Goal: Book appointment/travel/reservation

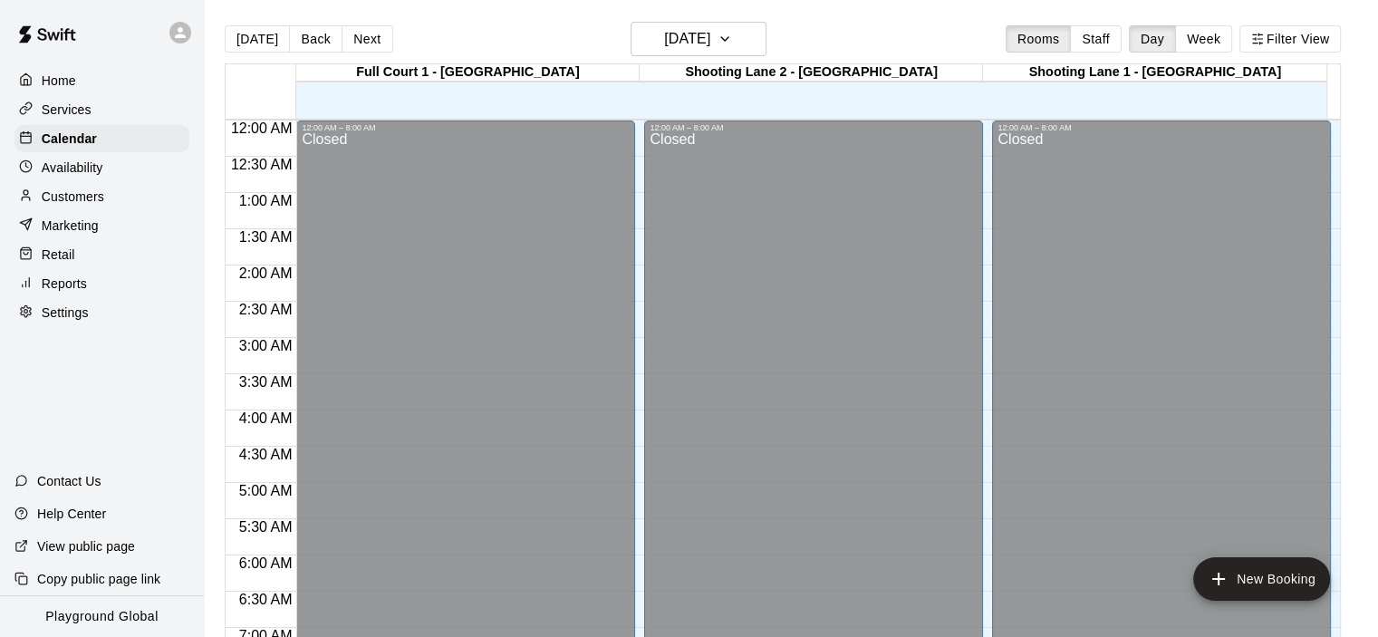
scroll to position [761, 0]
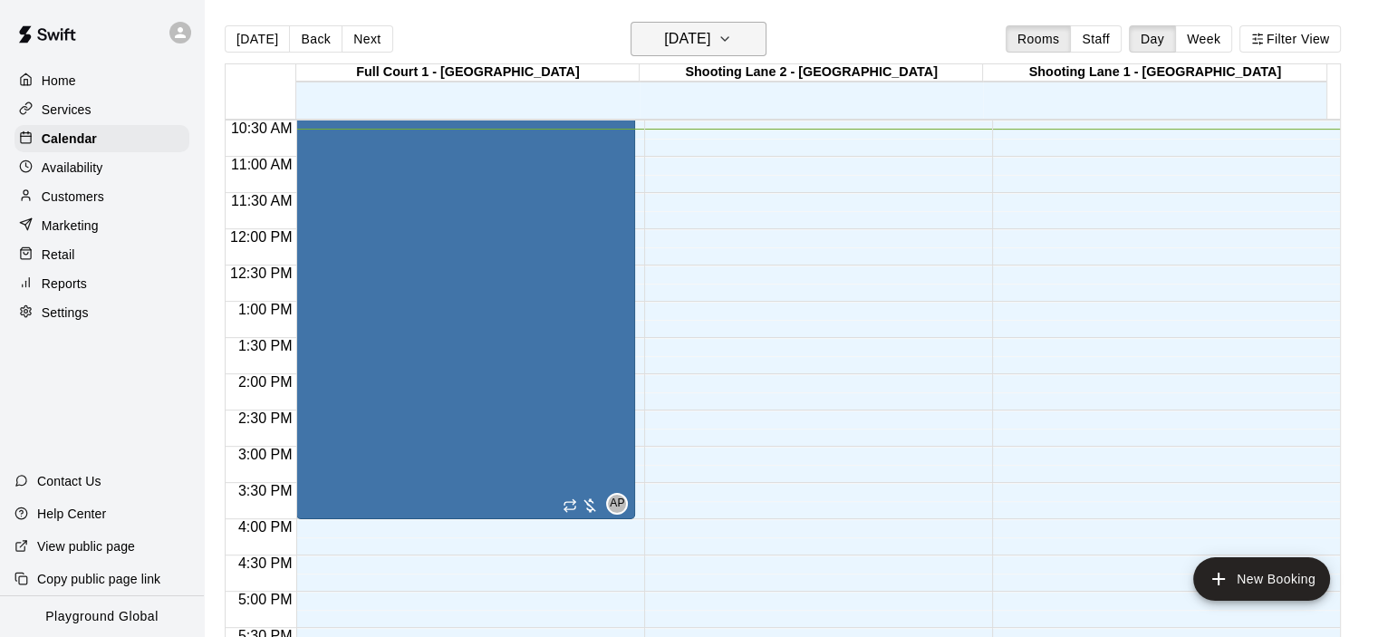
click at [710, 44] on h6 "[DATE]" at bounding box center [687, 38] width 46 height 25
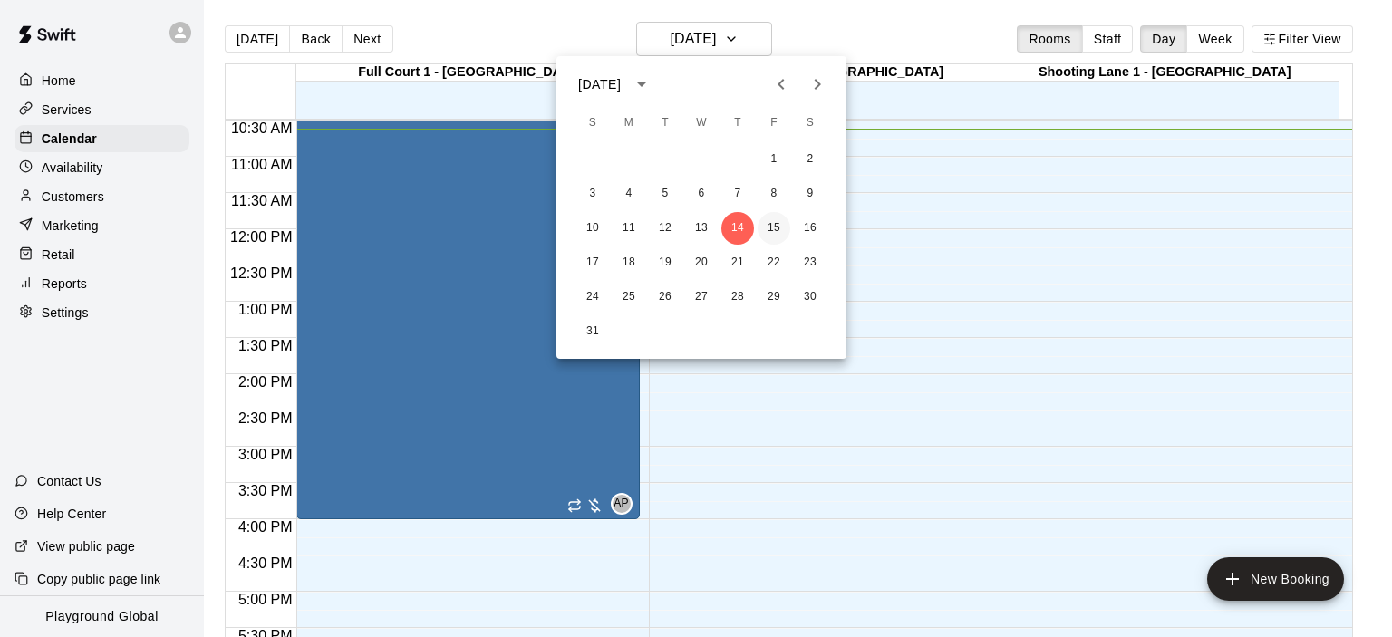
click at [783, 233] on button "15" at bounding box center [773, 228] width 33 height 33
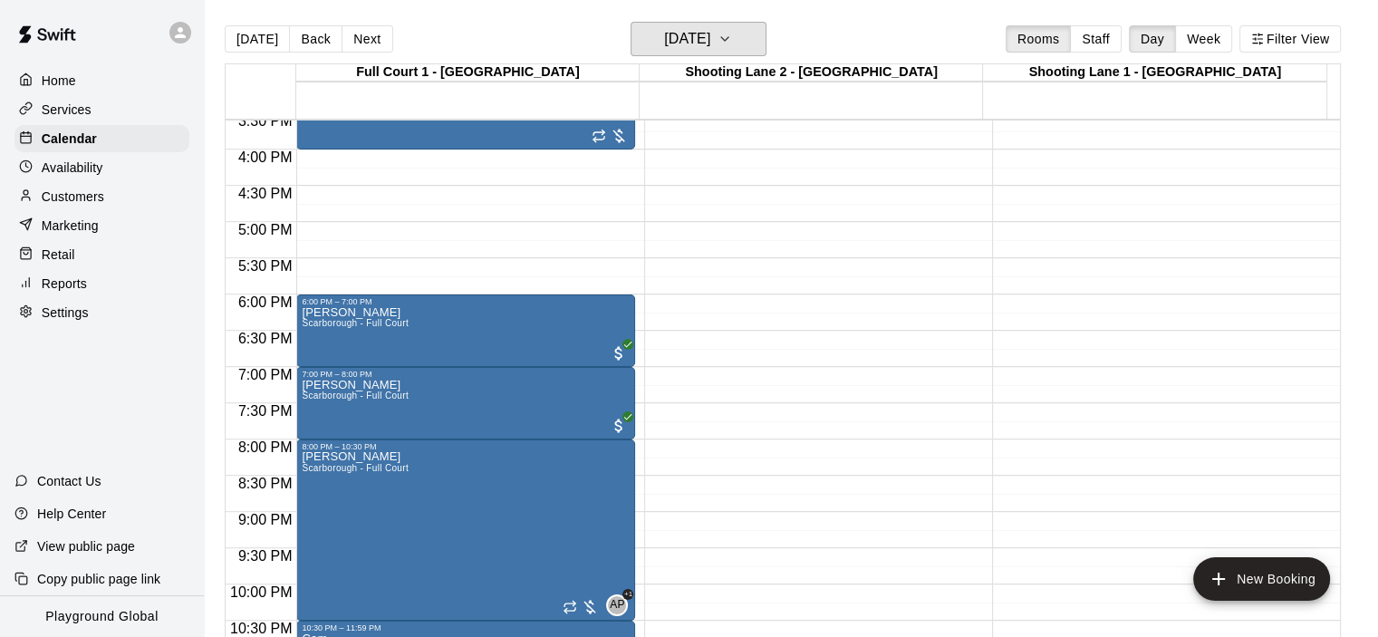
scroll to position [1201, 0]
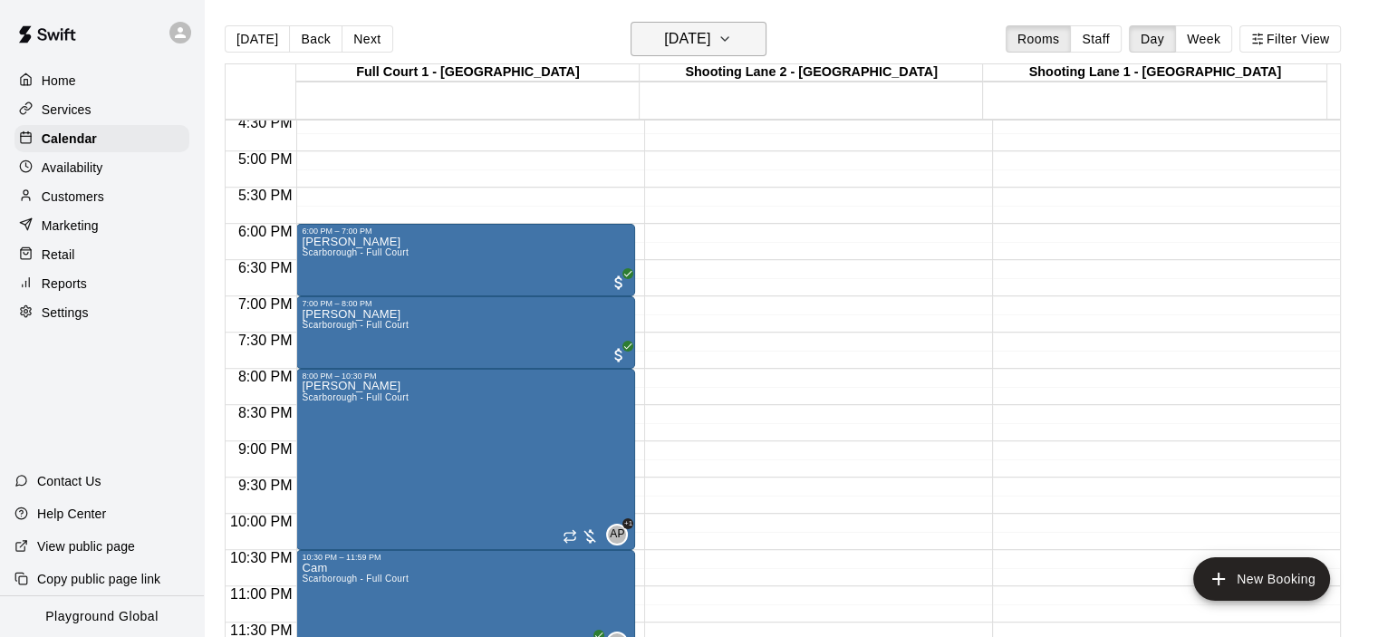
click at [710, 31] on h6 "[DATE]" at bounding box center [687, 38] width 46 height 25
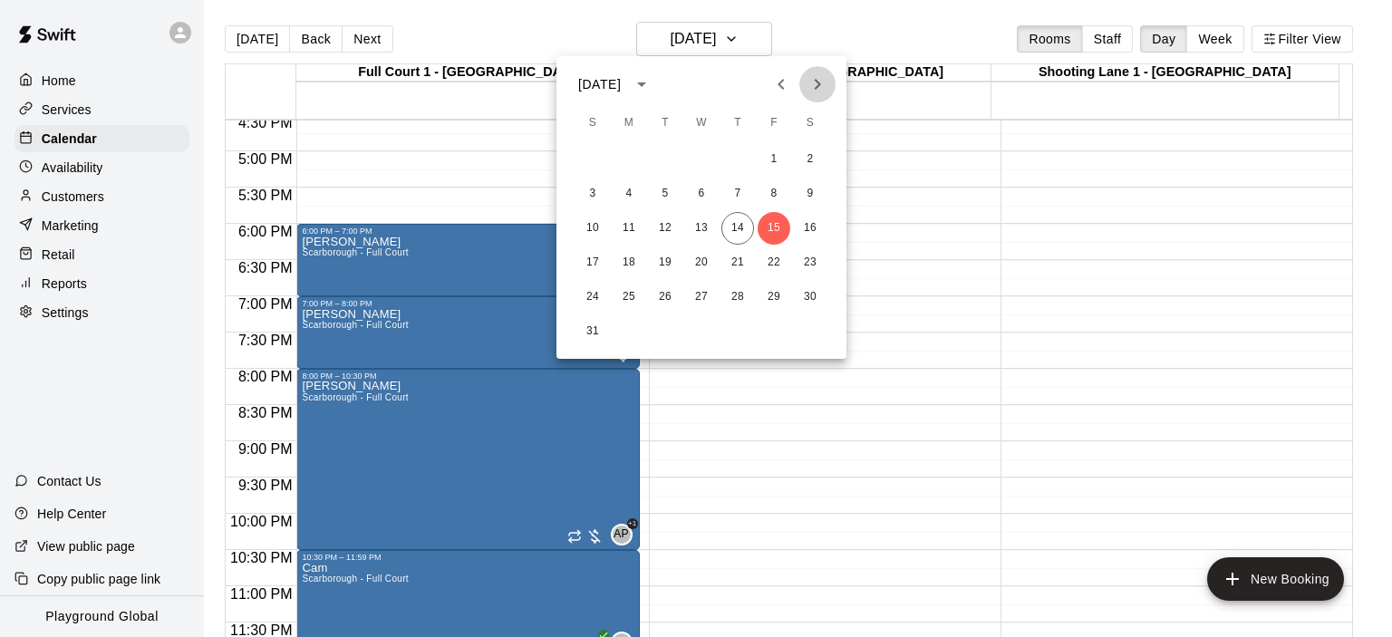
click at [811, 81] on icon "Next month" at bounding box center [817, 84] width 22 height 22
click at [765, 265] on button "21" at bounding box center [773, 262] width 33 height 33
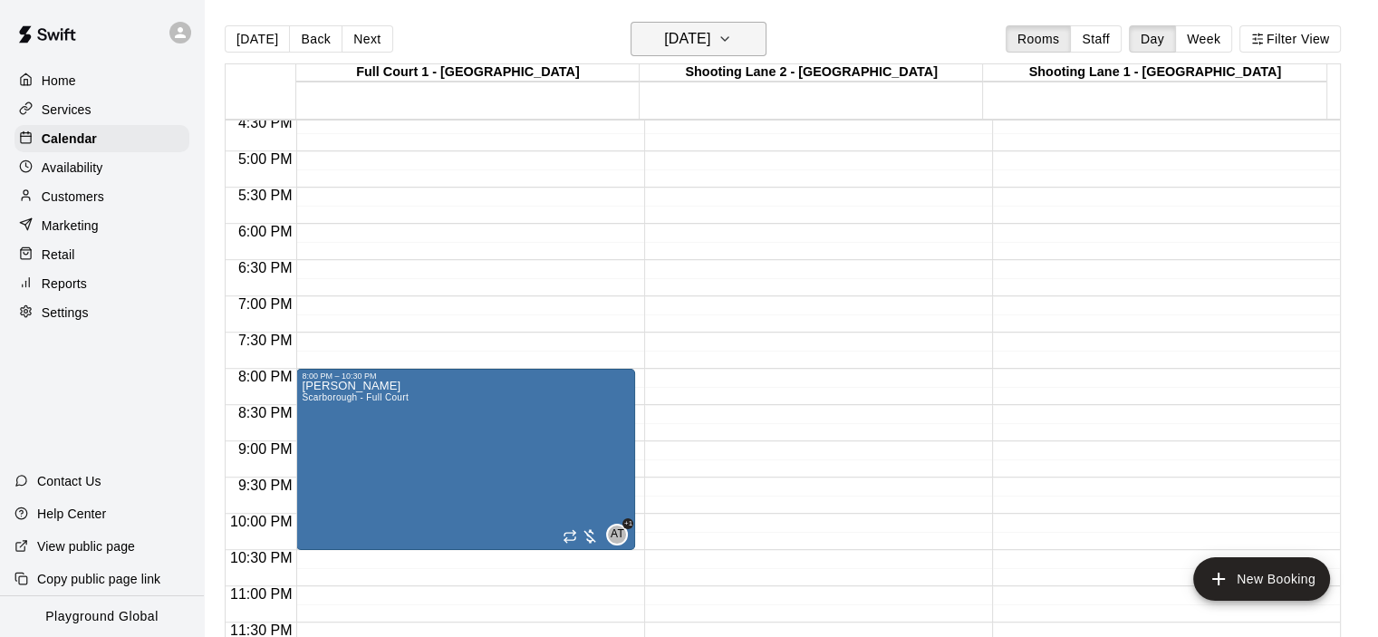
click at [732, 43] on icon "button" at bounding box center [725, 39] width 14 height 22
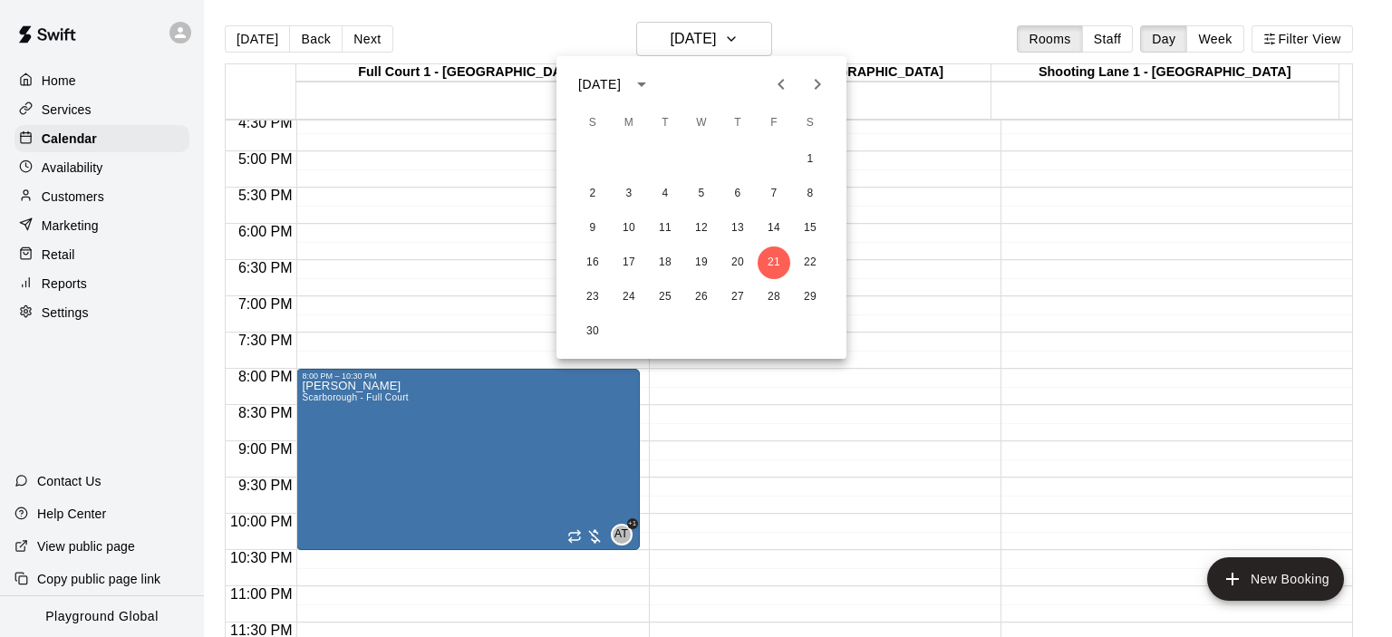
click at [815, 91] on icon "Next month" at bounding box center [817, 84] width 22 height 22
click at [776, 83] on icon "Previous month" at bounding box center [781, 84] width 22 height 22
click at [778, 262] on button "26" at bounding box center [773, 262] width 33 height 33
